Goal: Check status: Check status

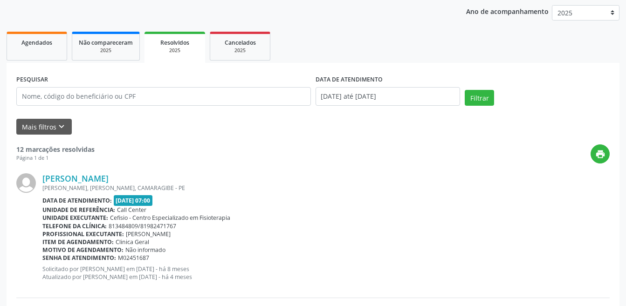
scroll to position [101, 0]
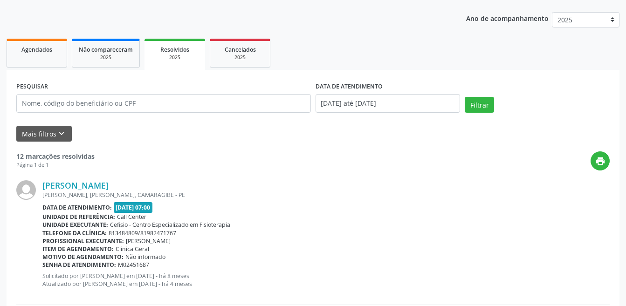
click at [59, 49] on div "Agendados" at bounding box center [37, 49] width 47 height 10
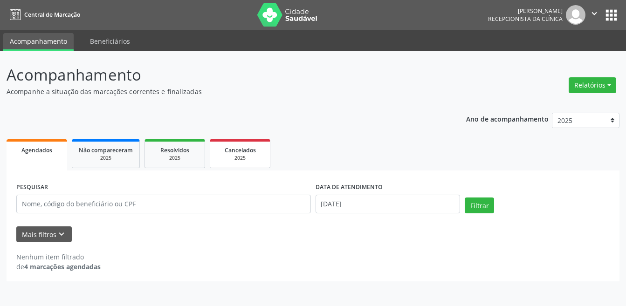
scroll to position [0, 0]
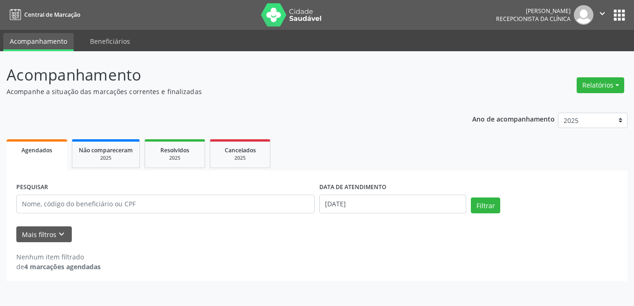
drag, startPoint x: 628, startPoint y: 131, endPoint x: 620, endPoint y: 141, distance: 12.5
click at [625, 137] on div "Acompanhamento Acompanhe a situação das marcações correntes e finalizadas Relat…" at bounding box center [317, 178] width 634 height 255
click at [71, 252] on div "Nenhum item filtrado de 4 marcações agendadas" at bounding box center [316, 256] width 601 height 29
click at [327, 207] on input "[DATE]" at bounding box center [392, 204] width 147 height 19
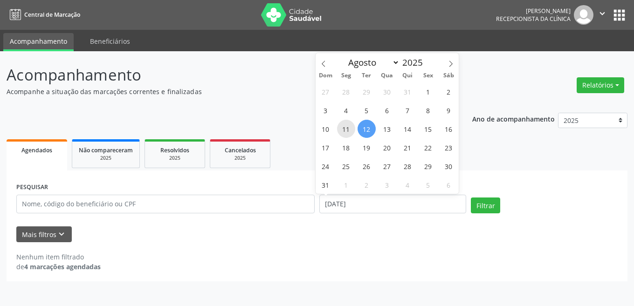
click at [351, 129] on span "11" at bounding box center [346, 129] width 18 height 18
type input "[DATE]"
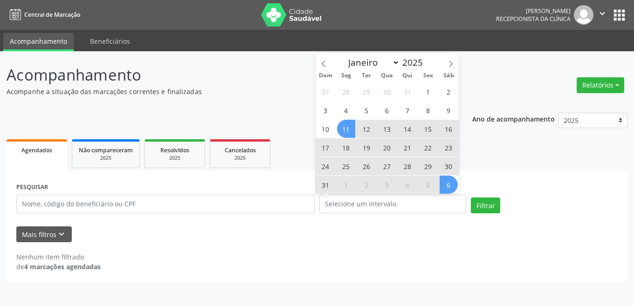
click at [469, 200] on div "Filtrar" at bounding box center [543, 209] width 151 height 22
select select "7"
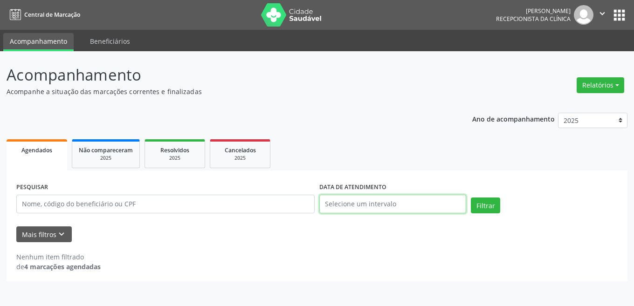
click at [410, 197] on input "text" at bounding box center [392, 204] width 147 height 19
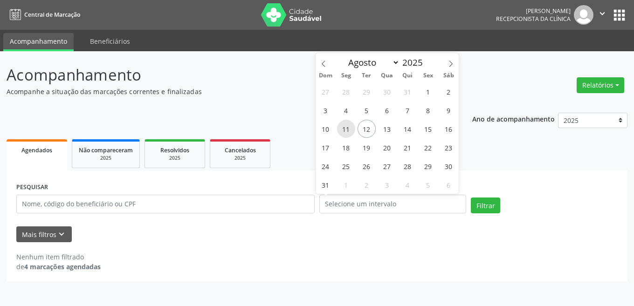
click at [350, 129] on span "11" at bounding box center [346, 129] width 18 height 18
type input "[DATE]"
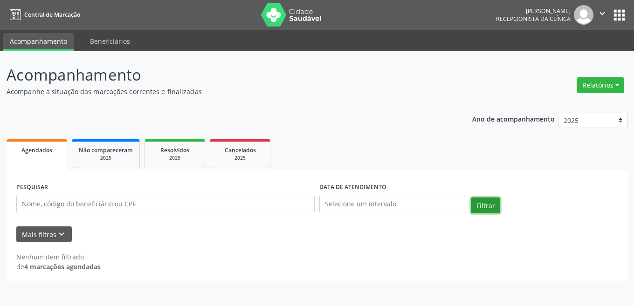
click at [481, 210] on button "Filtrar" at bounding box center [484, 206] width 29 height 16
